Goal: Information Seeking & Learning: Check status

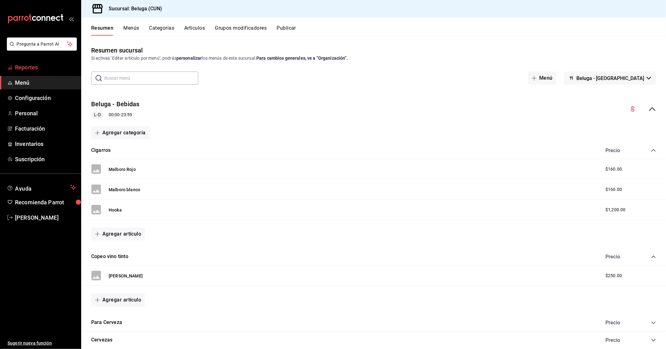
click at [33, 66] on span "Reportes" at bounding box center [45, 67] width 61 height 8
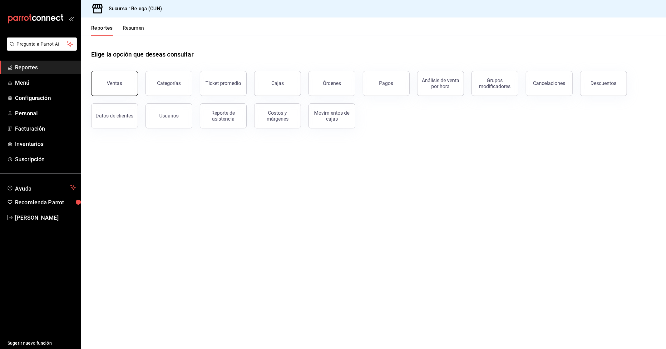
click at [116, 80] on div "Ventas" at bounding box center [114, 83] width 15 height 6
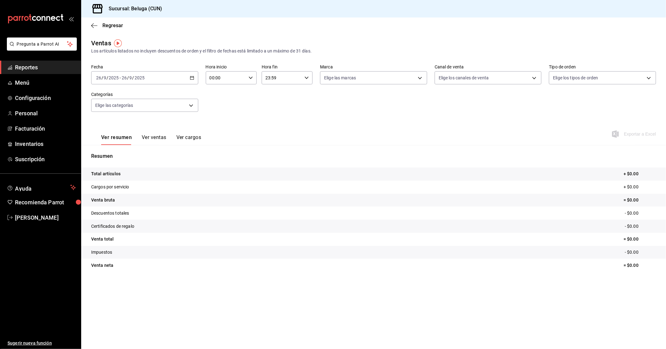
click at [195, 76] on div "[DATE] [DATE] - [DATE] [DATE]" at bounding box center [144, 77] width 107 height 13
click at [134, 153] on span "Rango de fechas" at bounding box center [120, 153] width 48 height 7
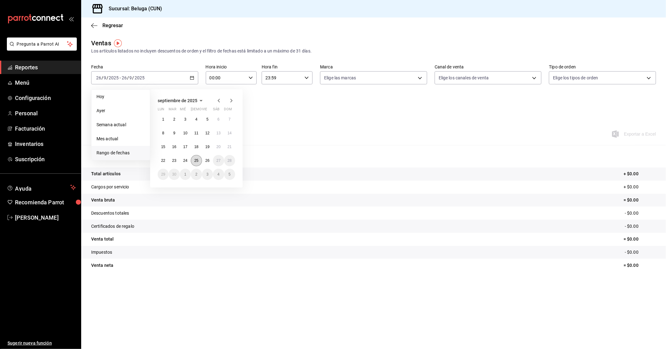
click at [195, 161] on abbr "25" at bounding box center [196, 160] width 4 height 4
click at [206, 161] on abbr "26" at bounding box center [207, 160] width 4 height 4
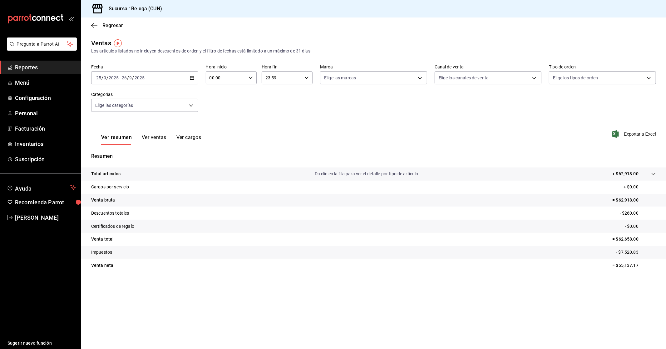
click at [252, 75] on div "00:00 Hora inicio" at bounding box center [231, 77] width 51 height 13
click at [219, 103] on span "10" at bounding box center [219, 105] width 16 height 5
type input "10:00"
drag, startPoint x: 309, startPoint y: 99, endPoint x: 311, endPoint y: 91, distance: 8.0
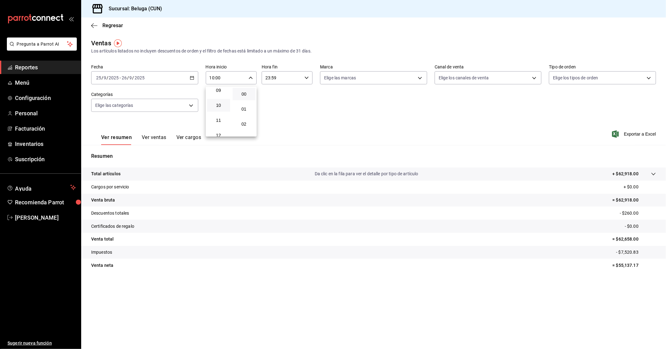
click at [308, 99] on div at bounding box center [333, 174] width 666 height 349
click at [300, 78] on input "23:59" at bounding box center [282, 77] width 40 height 12
click at [277, 123] on span "04" at bounding box center [275, 125] width 16 height 5
type input "04:59"
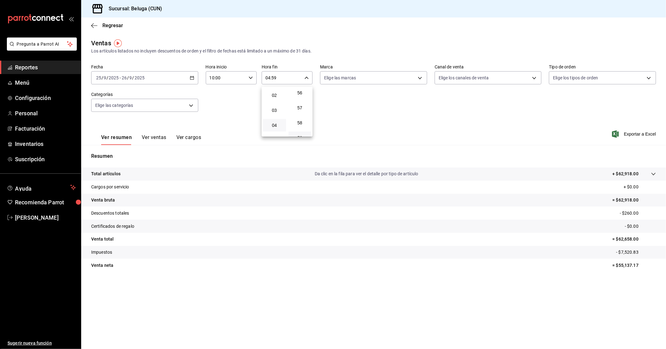
click at [232, 107] on div at bounding box center [333, 174] width 666 height 349
click at [193, 77] on icon "button" at bounding box center [192, 78] width 4 height 4
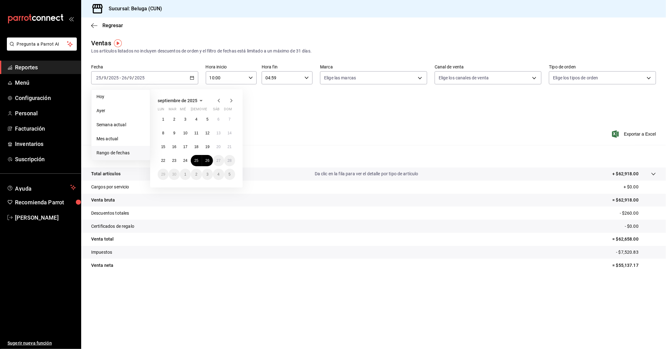
click at [277, 108] on div "Fecha [DATE] [DATE] - [DATE] [DATE] [DATE] [DATE] Semana actual Mes actual [GEO…" at bounding box center [373, 91] width 565 height 55
